Goal: Task Accomplishment & Management: Complete application form

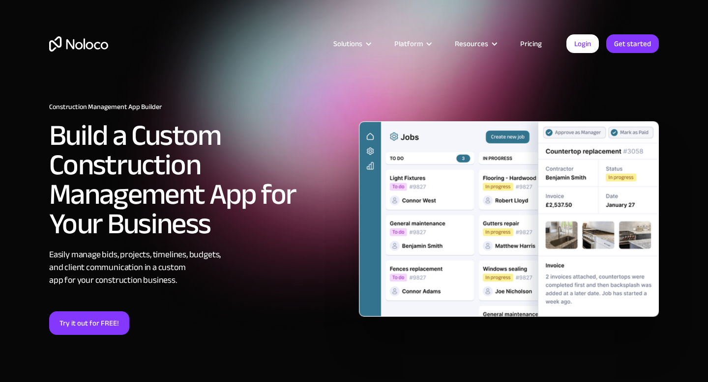
click at [527, 42] on link "Pricing" at bounding box center [531, 43] width 46 height 13
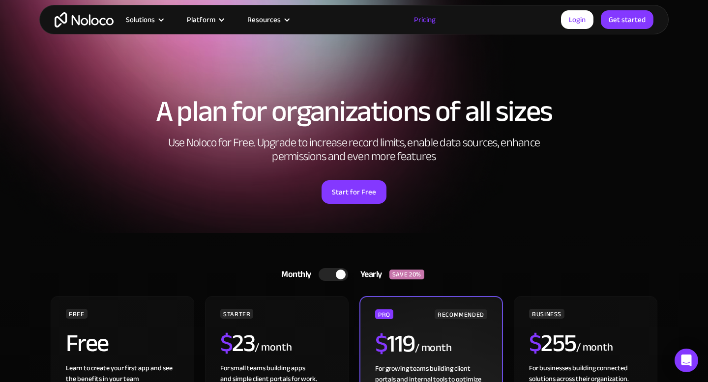
scroll to position [6, 0]
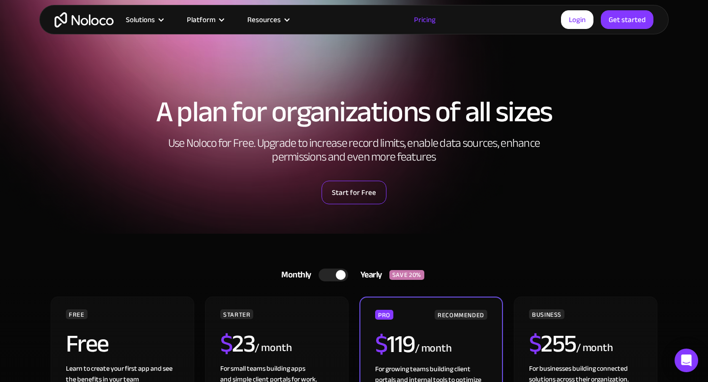
click at [363, 193] on link "Start for Free" at bounding box center [353, 193] width 65 height 24
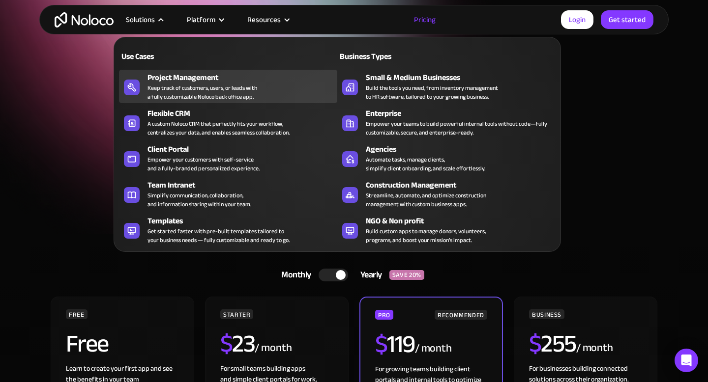
click at [226, 77] on div "Project Management" at bounding box center [244, 78] width 194 height 12
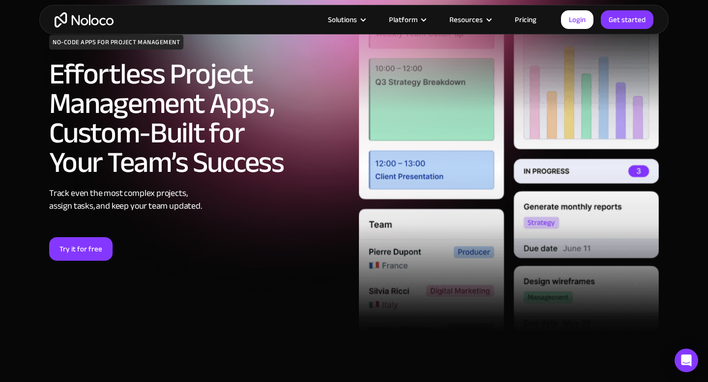
scroll to position [116, 0]
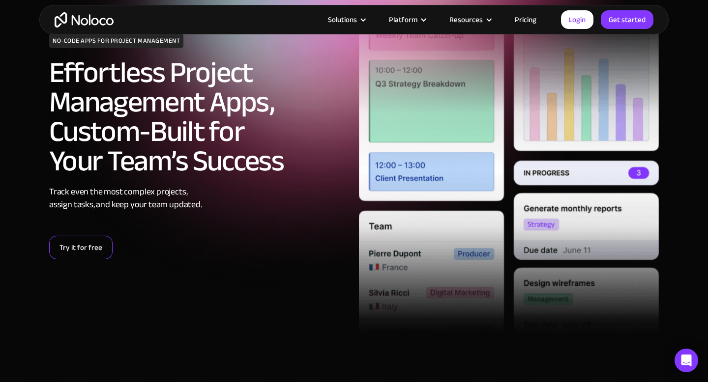
click at [91, 244] on link "Try it for free" at bounding box center [80, 248] width 63 height 24
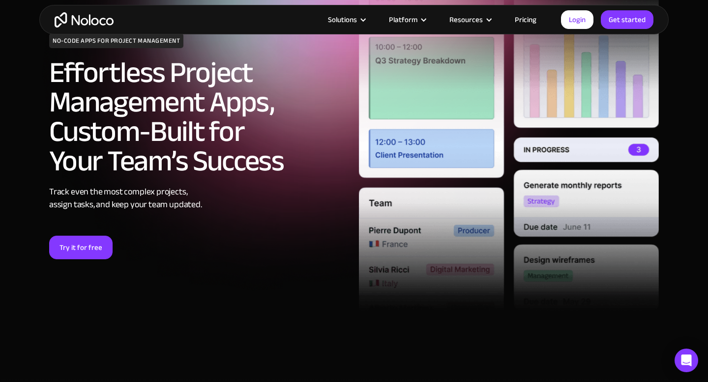
click at [520, 19] on link "Pricing" at bounding box center [525, 19] width 46 height 13
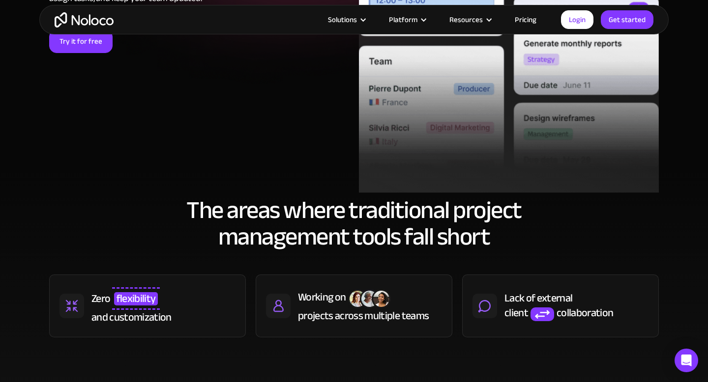
scroll to position [294, 0]
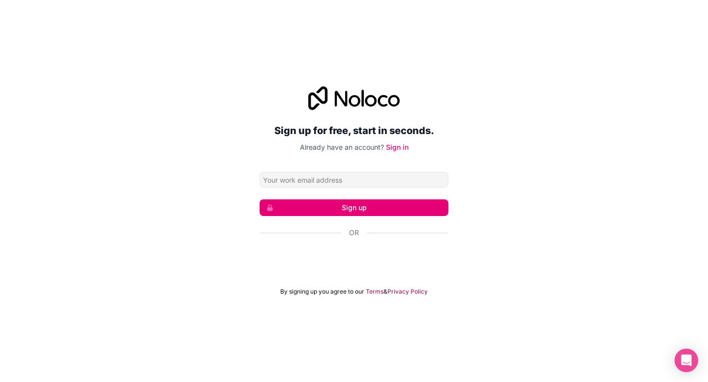
click at [325, 178] on input "Email address" at bounding box center [354, 180] width 189 height 16
click at [472, 188] on div "Sign up for free, start in seconds. Already have an account? Sign in Sign up Or…" at bounding box center [354, 191] width 708 height 237
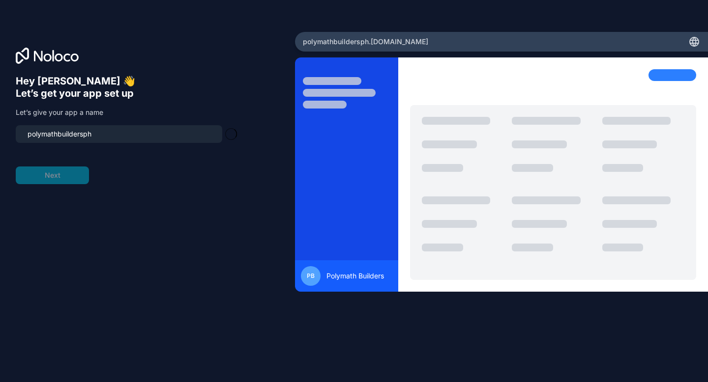
type input "polymathbuildersph-os"
click at [74, 178] on button "Next" at bounding box center [52, 176] width 73 height 18
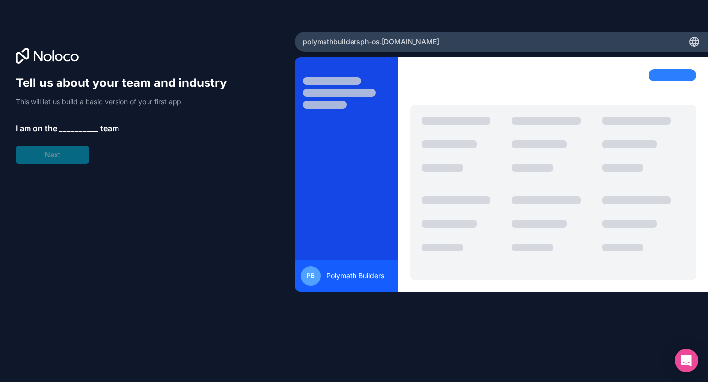
click at [78, 133] on span "__________" at bounding box center [78, 128] width 39 height 12
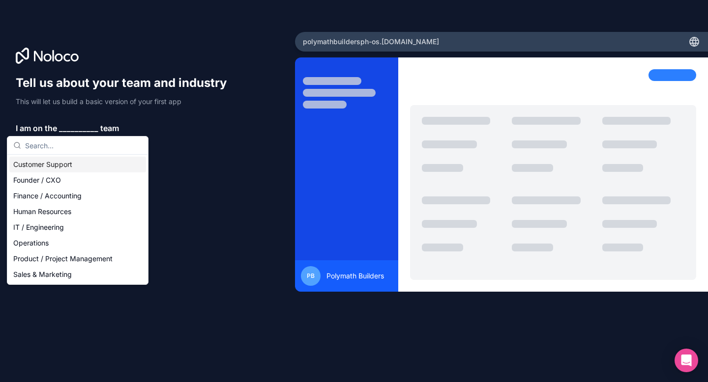
click at [78, 127] on span "__________" at bounding box center [78, 128] width 39 height 12
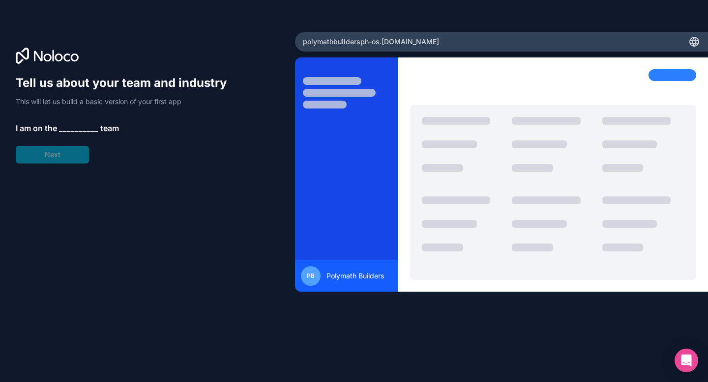
click at [78, 128] on span "__________" at bounding box center [78, 128] width 39 height 12
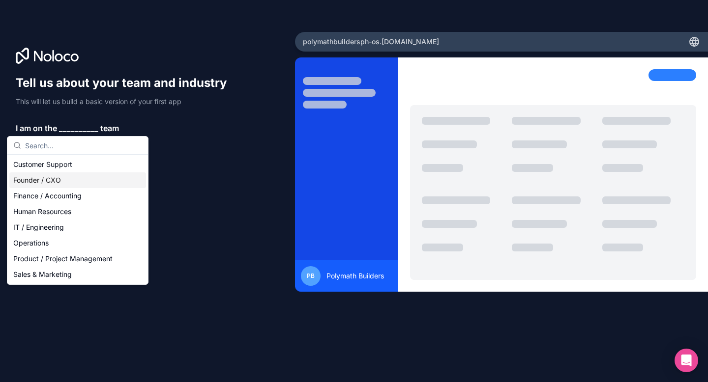
drag, startPoint x: 47, startPoint y: 182, endPoint x: 60, endPoint y: 182, distance: 13.8
click at [47, 182] on div "Founder / CXO" at bounding box center [77, 181] width 137 height 16
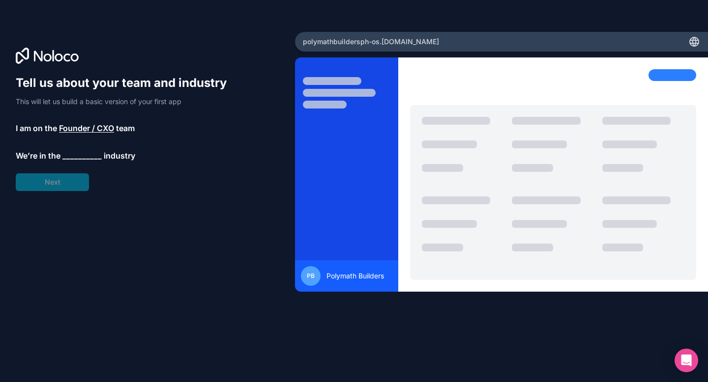
click at [83, 158] on span "__________" at bounding box center [81, 156] width 39 height 12
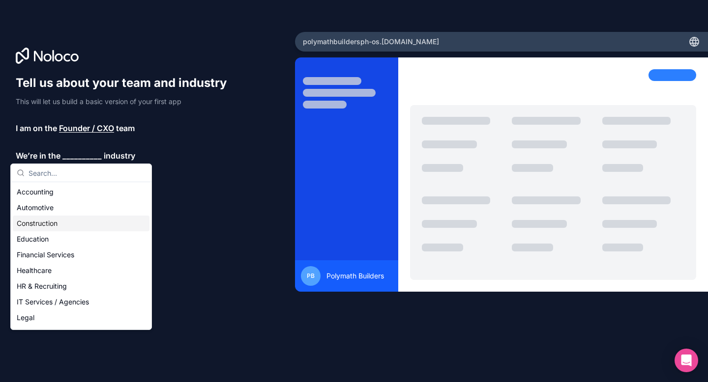
click at [49, 221] on div "Construction" at bounding box center [81, 224] width 137 height 16
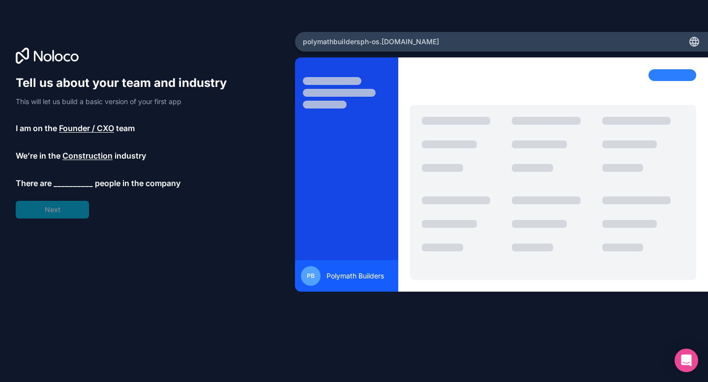
click at [74, 184] on span "__________" at bounding box center [73, 183] width 39 height 12
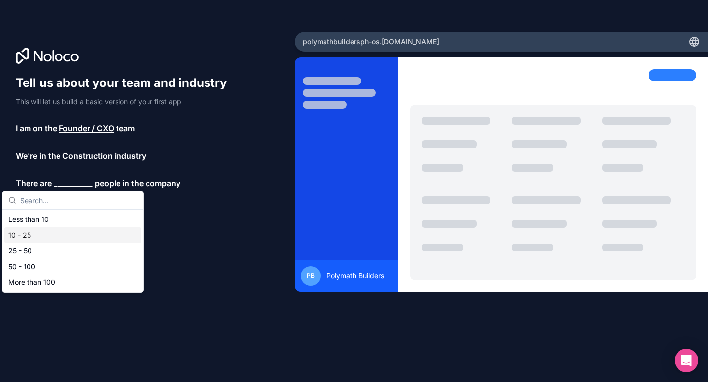
drag, startPoint x: 39, startPoint y: 235, endPoint x: 47, endPoint y: 235, distance: 7.4
click at [39, 235] on div "10 - 25" at bounding box center [72, 236] width 137 height 16
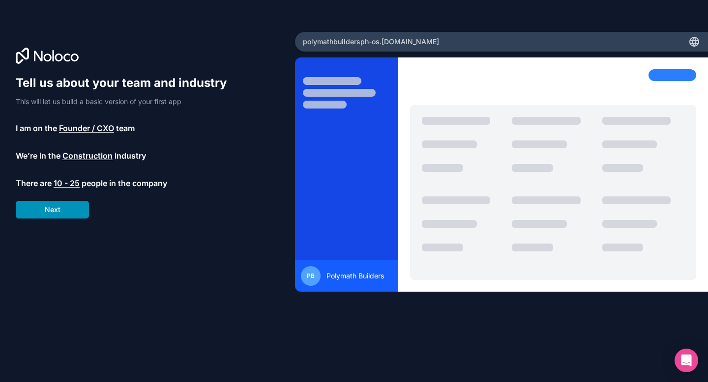
click at [70, 211] on button "Next" at bounding box center [52, 210] width 73 height 18
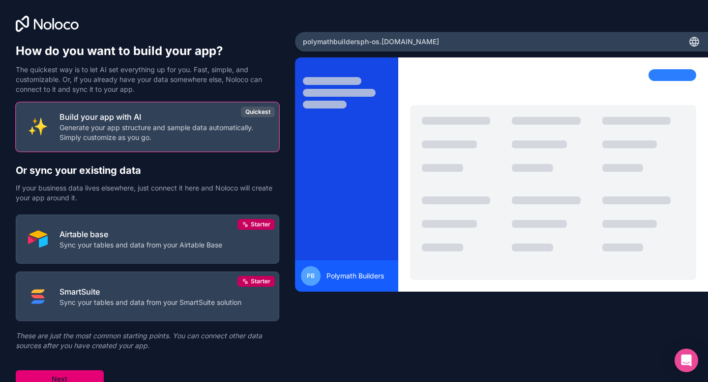
click at [66, 377] on button "Next" at bounding box center [60, 380] width 88 height 18
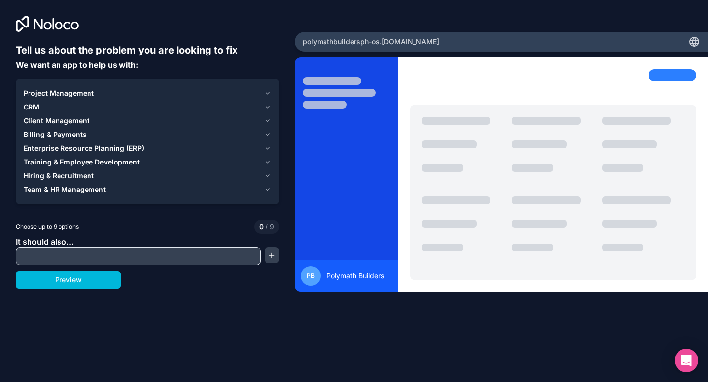
click at [107, 95] on div "Project Management" at bounding box center [142, 93] width 236 height 10
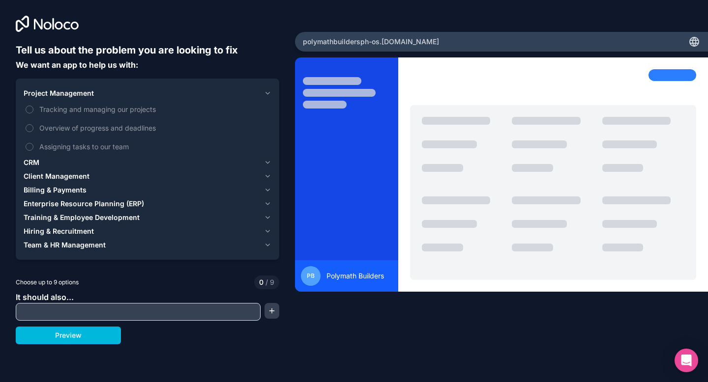
click at [87, 108] on span "Tracking and managing our projects" at bounding box center [154, 109] width 230 height 10
click at [33, 108] on button "Tracking and managing our projects" at bounding box center [30, 110] width 8 height 8
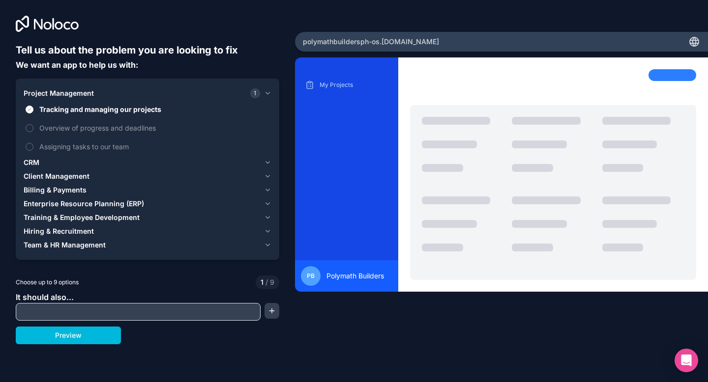
click at [78, 147] on span "Assigning tasks to our team" at bounding box center [154, 147] width 230 height 10
click at [33, 147] on button "Assigning tasks to our team" at bounding box center [30, 147] width 8 height 8
click at [91, 130] on span "Overview of progress and deadlines" at bounding box center [154, 128] width 230 height 10
click at [33, 130] on button "Overview of progress and deadlines" at bounding box center [30, 128] width 8 height 8
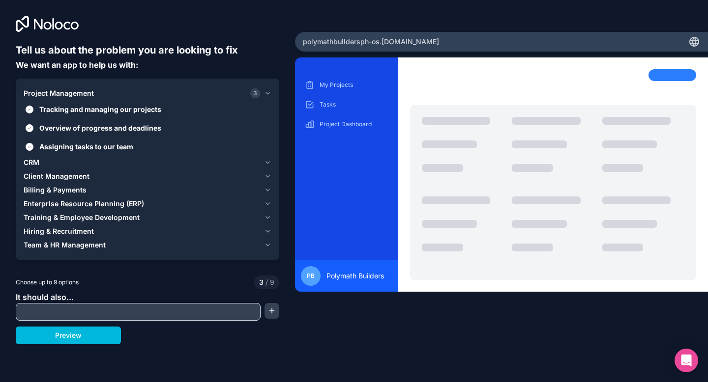
click at [82, 176] on span "Client Management" at bounding box center [57, 177] width 66 height 10
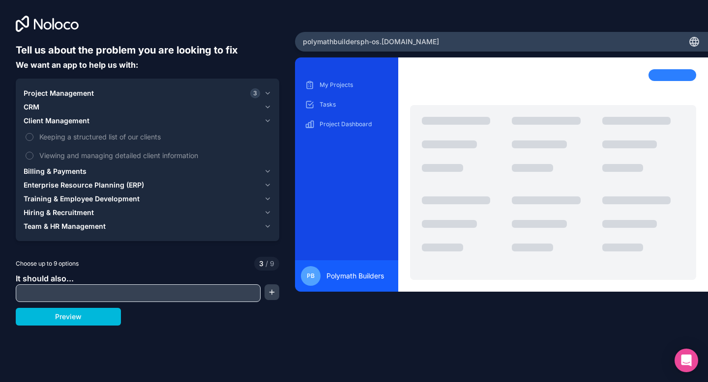
click at [95, 139] on span "Keeping a structured list of our clients" at bounding box center [154, 137] width 230 height 10
click at [33, 139] on button "Keeping a structured list of our clients" at bounding box center [30, 137] width 8 height 8
click at [98, 157] on span "Viewing and managing detailed client information" at bounding box center [154, 155] width 230 height 10
click at [33, 157] on button "Viewing and managing detailed client information" at bounding box center [30, 156] width 8 height 8
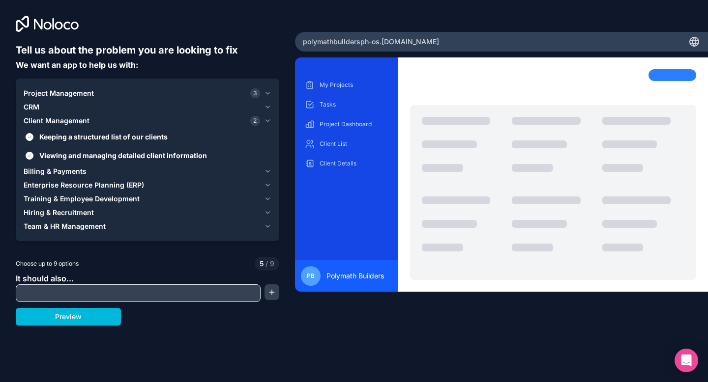
click at [83, 186] on span "Enterprise Resource Planning (ERP)" at bounding box center [84, 185] width 120 height 10
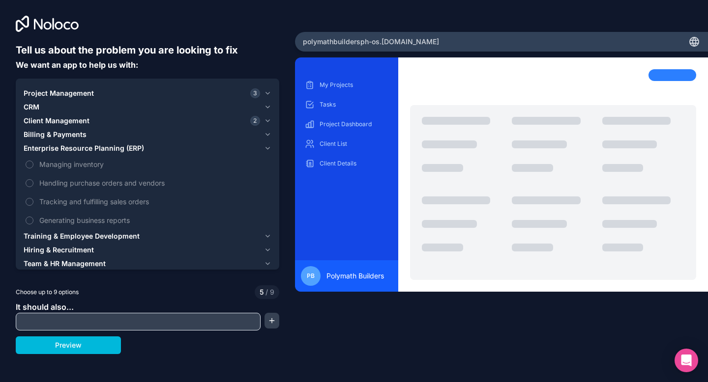
click at [68, 167] on span "Managing inventory" at bounding box center [154, 164] width 230 height 10
click at [33, 167] on button "Managing inventory" at bounding box center [30, 165] width 8 height 8
click at [85, 183] on span "Handling purchase orders and vendors" at bounding box center [154, 183] width 230 height 10
click at [33, 183] on button "Handling purchase orders and vendors" at bounding box center [30, 183] width 8 height 8
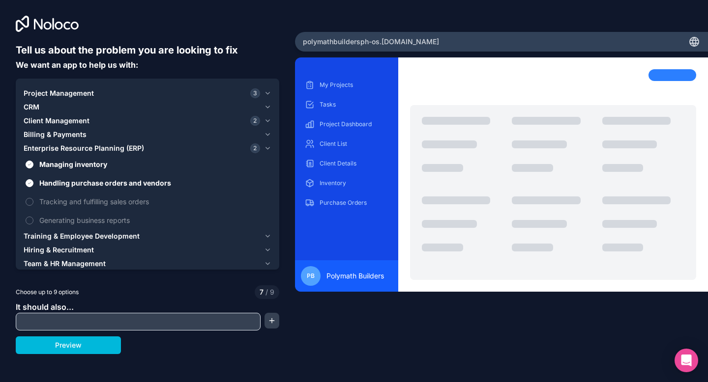
click at [89, 183] on span "Handling purchase orders and vendors" at bounding box center [154, 183] width 230 height 10
click at [33, 183] on button "Handling purchase orders and vendors" at bounding box center [30, 183] width 8 height 8
click at [88, 237] on span "Training & Employee Development" at bounding box center [82, 236] width 116 height 10
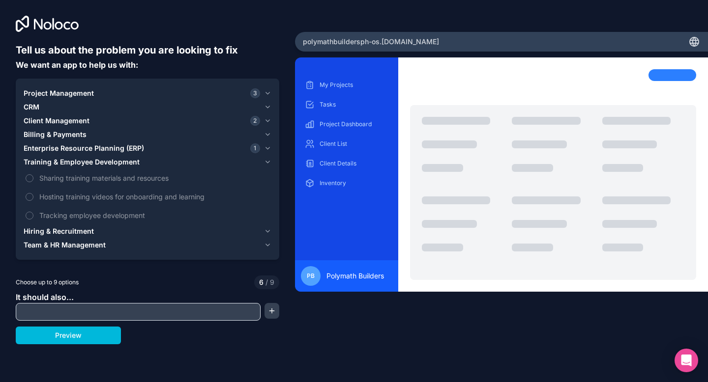
click at [119, 179] on span "Sharing training materials and resources" at bounding box center [154, 178] width 230 height 10
click at [33, 179] on button "Sharing training materials and resources" at bounding box center [30, 178] width 8 height 8
click at [75, 228] on span "Hiring & Recruitment" at bounding box center [59, 232] width 70 height 10
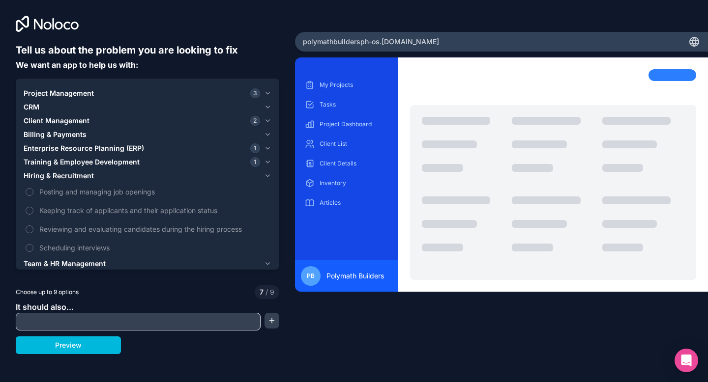
drag, startPoint x: 78, startPoint y: 261, endPoint x: 86, endPoint y: 258, distance: 8.8
click at [78, 261] on span "Team & HR Management" at bounding box center [65, 264] width 82 height 10
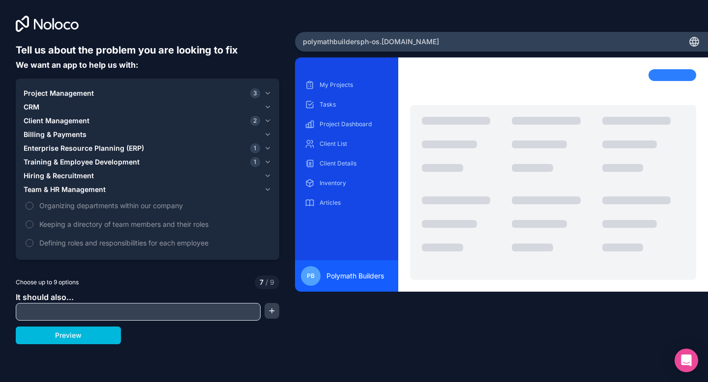
click at [87, 224] on span "Keeping a directory of team members and their roles" at bounding box center [154, 224] width 230 height 10
click at [33, 224] on button "Keeping a directory of team members and their roles" at bounding box center [30, 225] width 8 height 8
click at [87, 244] on span "Defining roles and responsibilities for each employee" at bounding box center [154, 243] width 230 height 10
click at [33, 244] on button "Defining roles and responsibilities for each employee" at bounding box center [30, 243] width 8 height 8
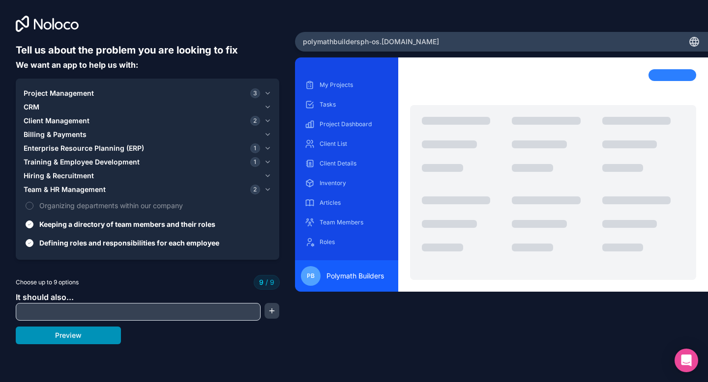
click at [92, 336] on button "Preview" at bounding box center [68, 336] width 105 height 18
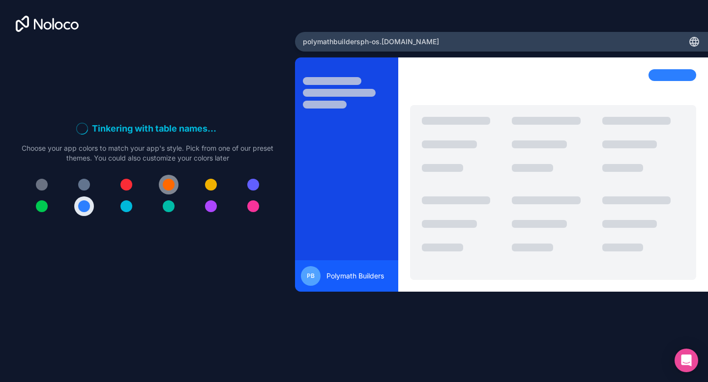
click at [171, 186] on div at bounding box center [169, 185] width 12 height 12
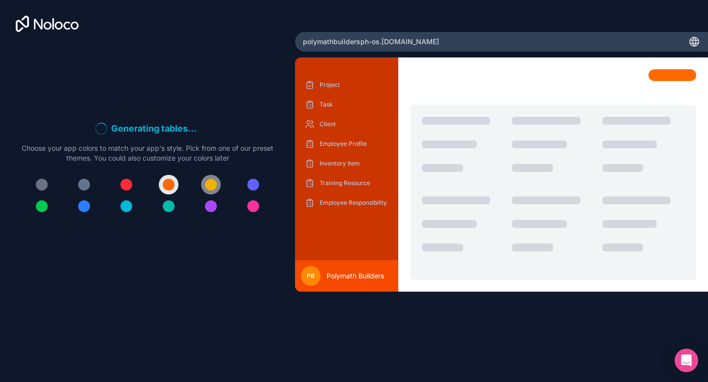
click at [216, 186] on div at bounding box center [211, 185] width 12 height 12
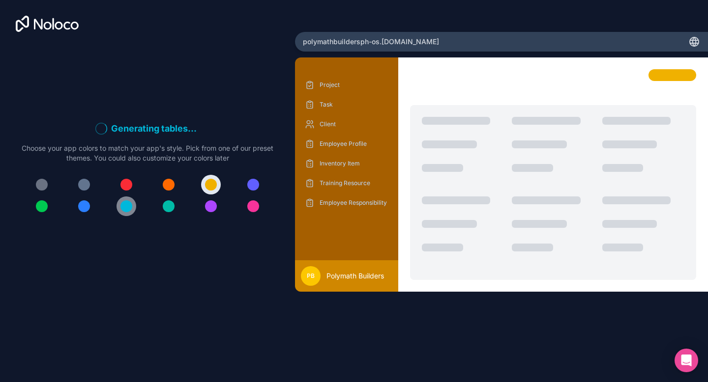
click at [130, 209] on div at bounding box center [126, 207] width 12 height 12
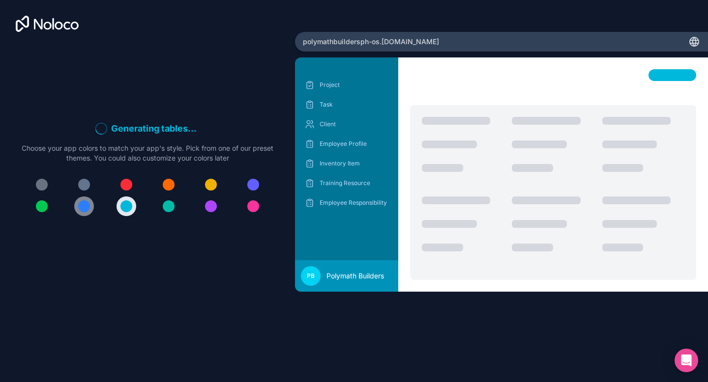
click at [90, 205] on button at bounding box center [84, 207] width 20 height 20
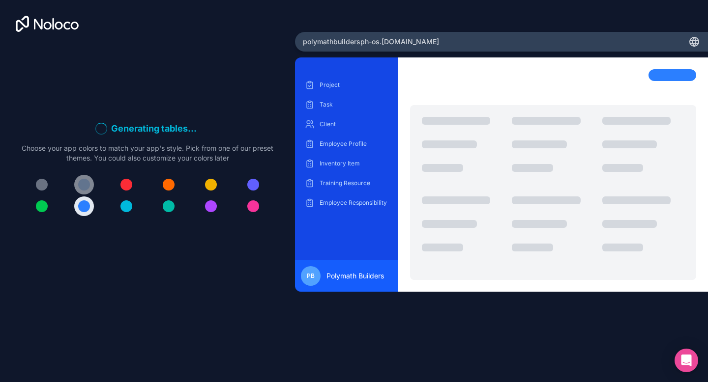
click at [90, 186] on button at bounding box center [84, 185] width 20 height 20
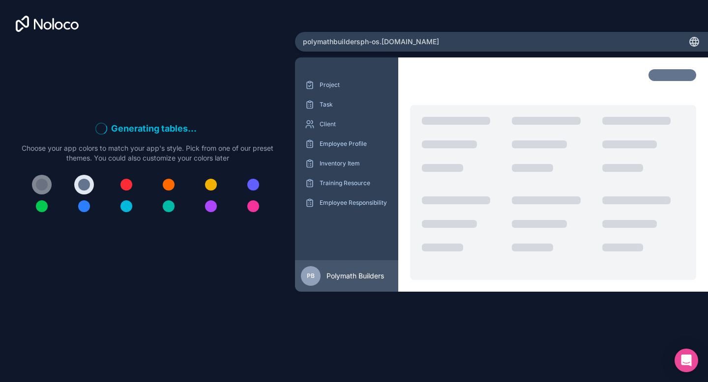
click at [40, 186] on div at bounding box center [42, 185] width 12 height 12
click at [80, 184] on div at bounding box center [84, 185] width 12 height 12
click at [175, 187] on button at bounding box center [169, 185] width 20 height 20
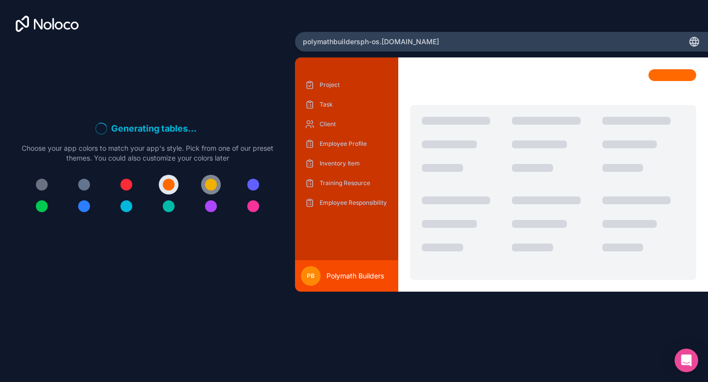
click at [214, 187] on div at bounding box center [211, 185] width 12 height 12
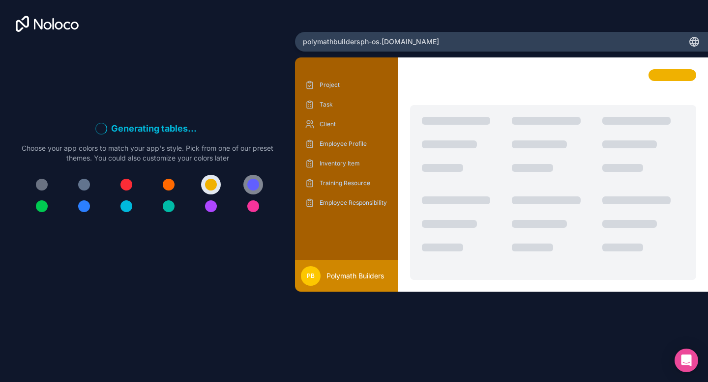
click at [251, 184] on div at bounding box center [253, 185] width 12 height 12
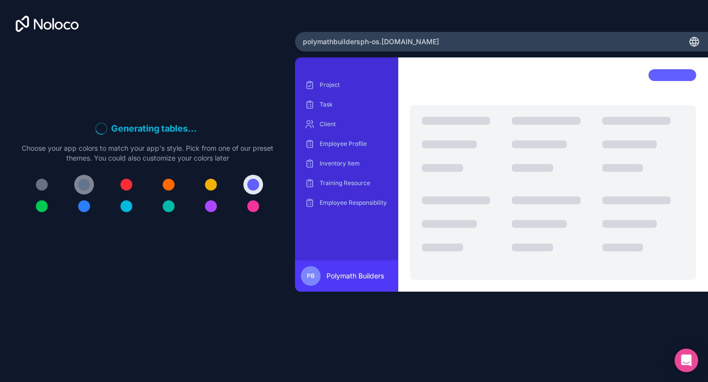
click at [85, 184] on div at bounding box center [84, 185] width 12 height 12
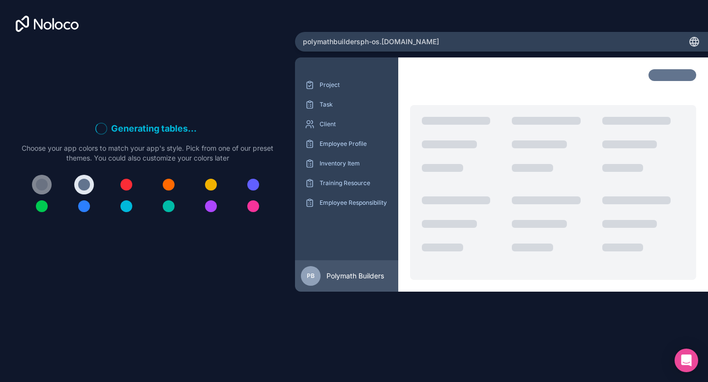
click at [47, 185] on div at bounding box center [42, 185] width 12 height 12
click at [88, 183] on div at bounding box center [84, 185] width 12 height 12
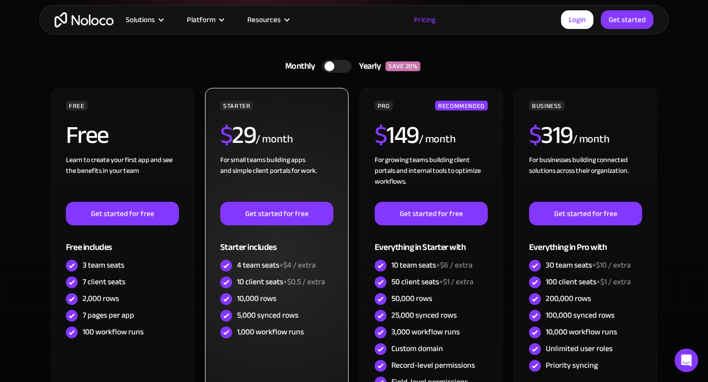
scroll to position [217, 0]
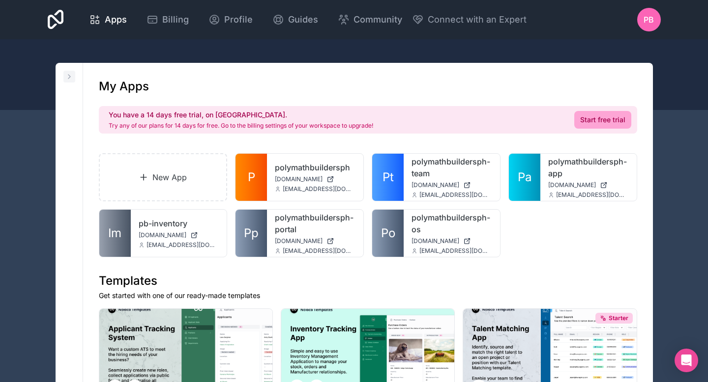
click at [68, 76] on icon at bounding box center [69, 77] width 8 height 8
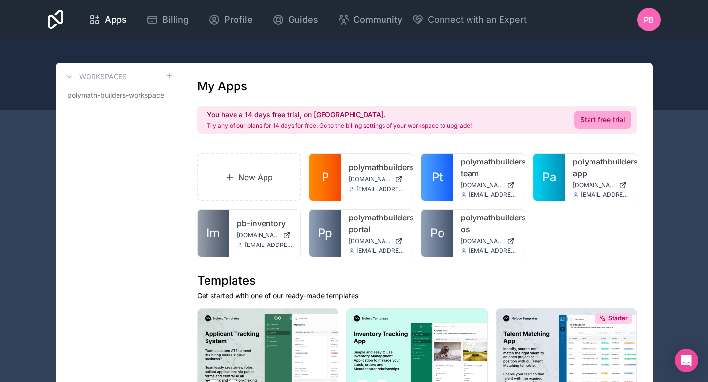
drag, startPoint x: 73, startPoint y: 73, endPoint x: 78, endPoint y: 70, distance: 5.1
click at [73, 73] on button at bounding box center [69, 77] width 12 height 12
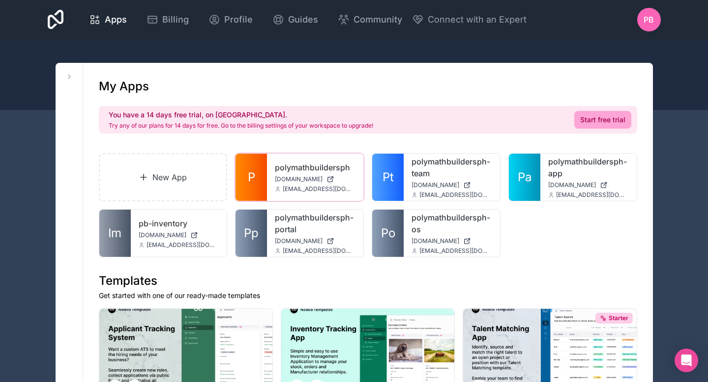
click at [304, 171] on link "polymathbuildersph" at bounding box center [315, 168] width 81 height 12
